Goal: Find specific page/section: Find specific page/section

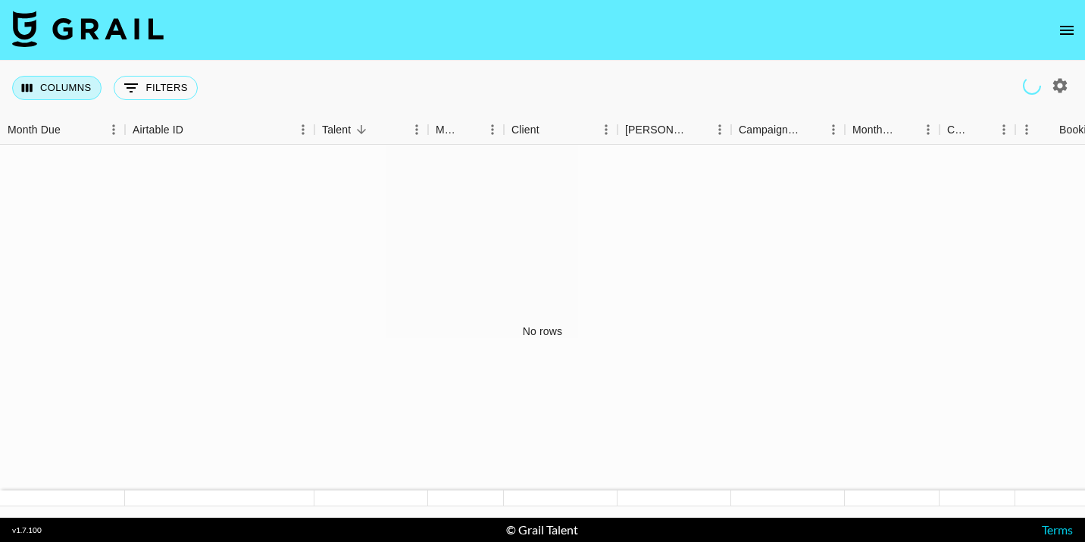
click at [81, 92] on button "Columns" at bounding box center [56, 88] width 89 height 24
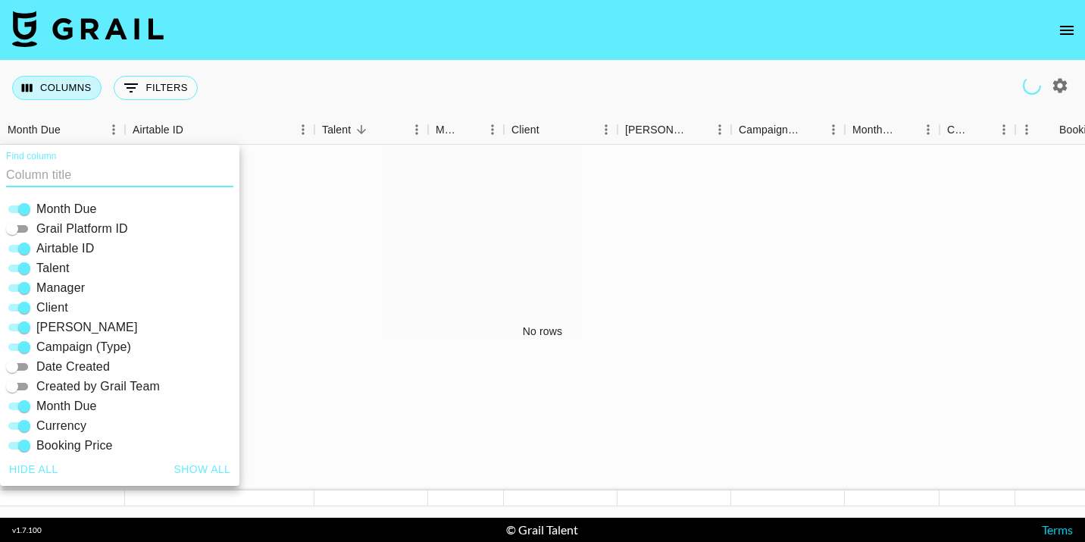
click at [80, 90] on button "Columns" at bounding box center [56, 88] width 89 height 24
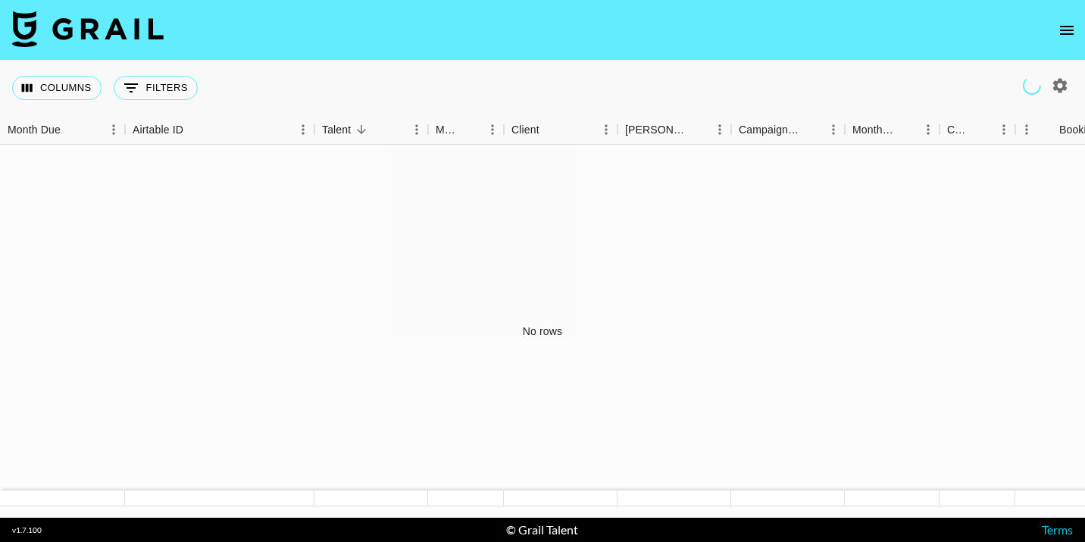
click at [1076, 32] on button "open drawer" at bounding box center [1067, 30] width 30 height 30
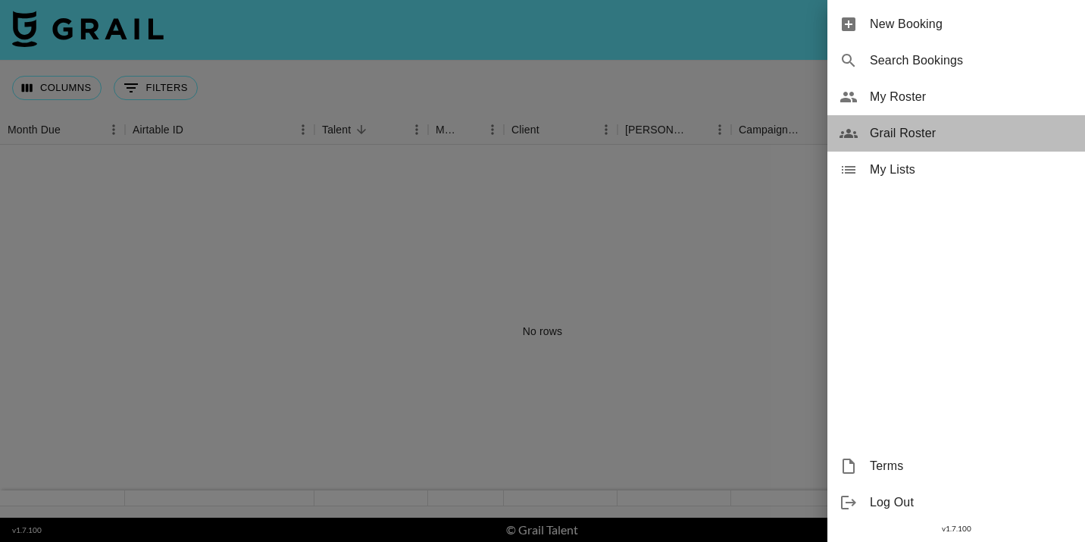
click at [903, 139] on span "Grail Roster" at bounding box center [971, 133] width 203 height 18
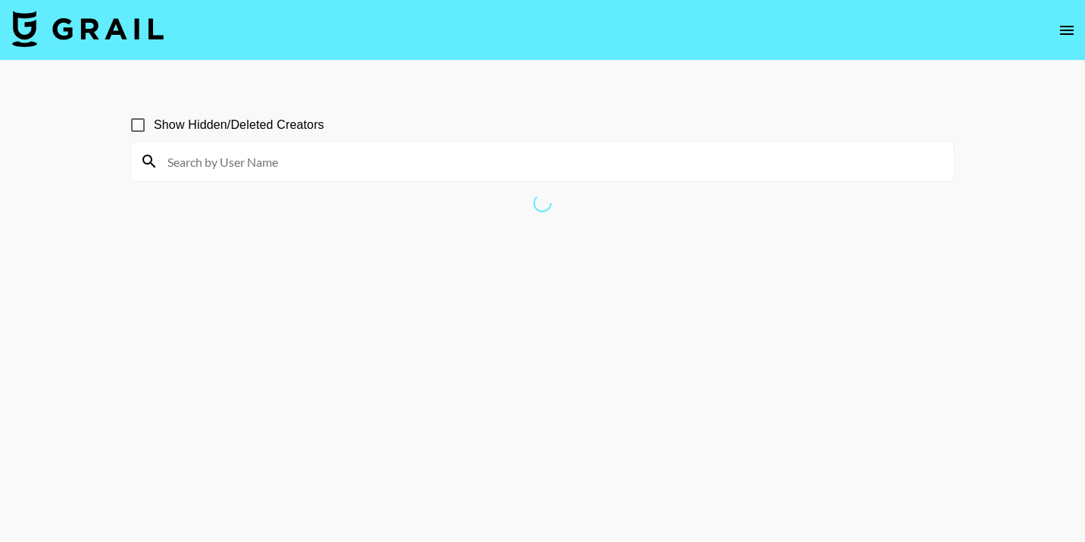
click at [396, 161] on input at bounding box center [551, 161] width 787 height 24
type input "h"
click at [450, 160] on input at bounding box center [551, 161] width 787 height 24
click at [418, 161] on input at bounding box center [551, 161] width 787 height 24
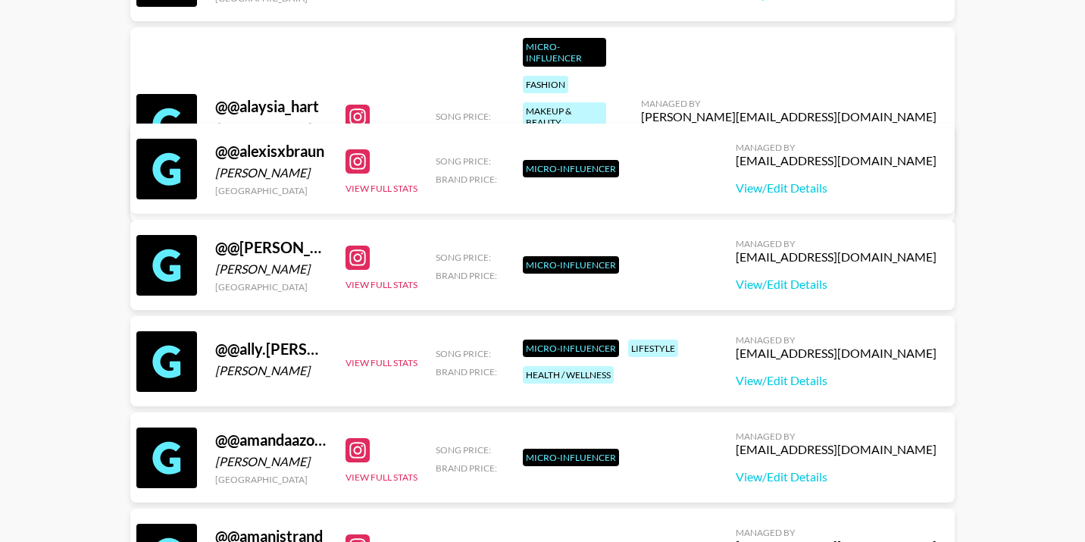
scroll to position [9001, 0]
